Goal: Task Accomplishment & Management: Manage account settings

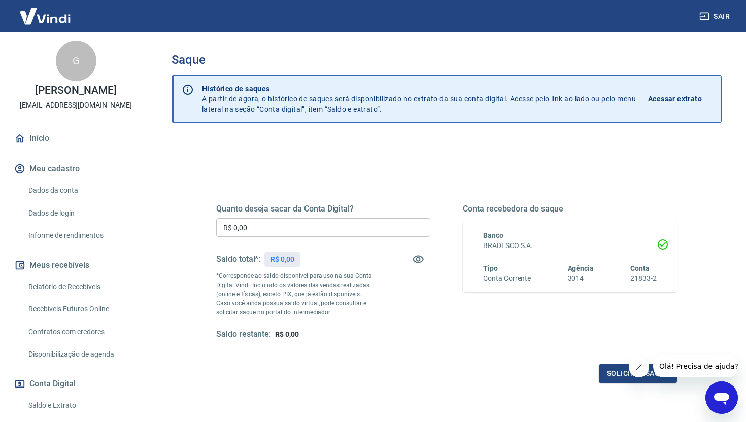
click at [244, 64] on h3 "Saque" at bounding box center [447, 60] width 550 height 14
